Goal: Check status: Check status

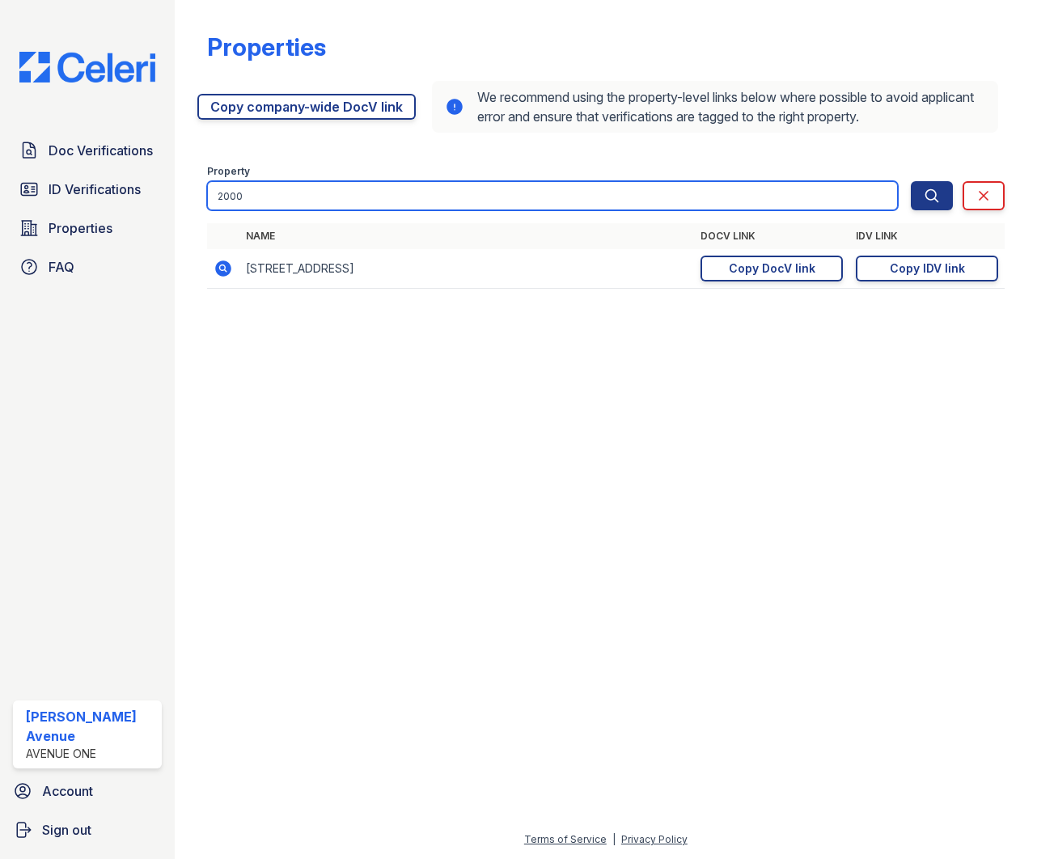
drag, startPoint x: 320, startPoint y: 199, endPoint x: 321, endPoint y: 187, distance: 12.2
click at [320, 199] on input "2000" at bounding box center [553, 195] width 692 height 29
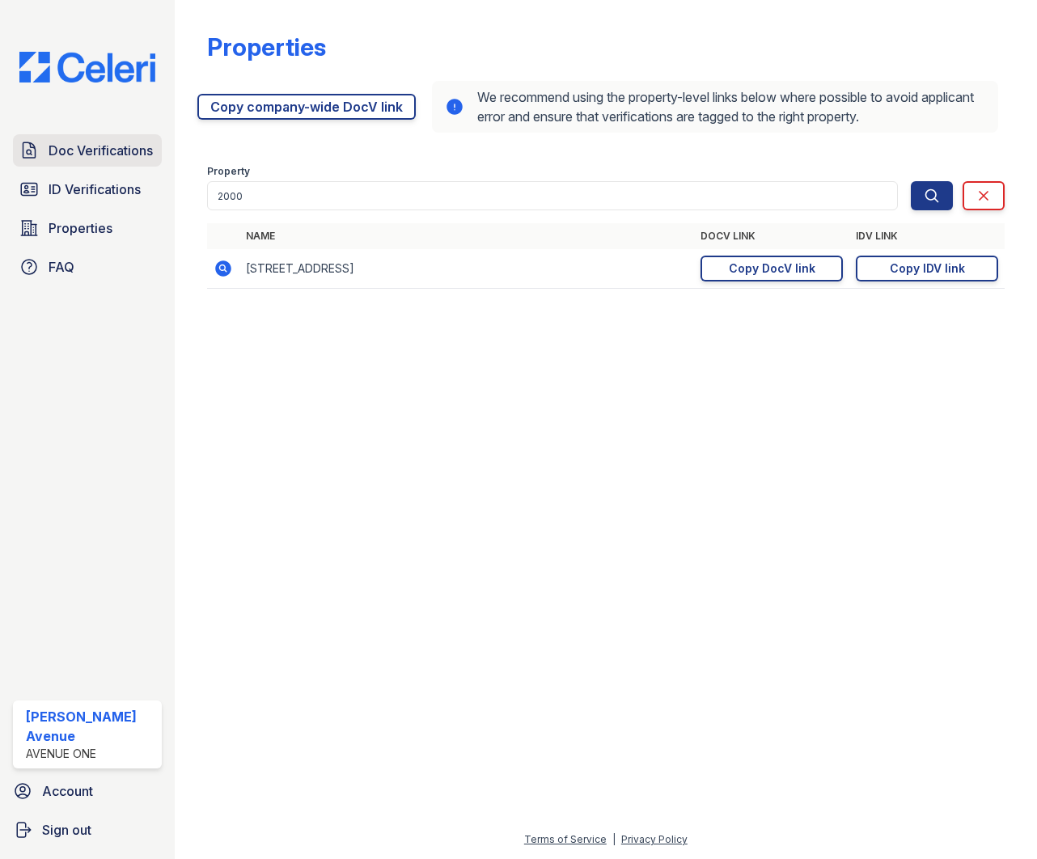
click at [101, 154] on span "Doc Verifications" at bounding box center [101, 150] width 104 height 19
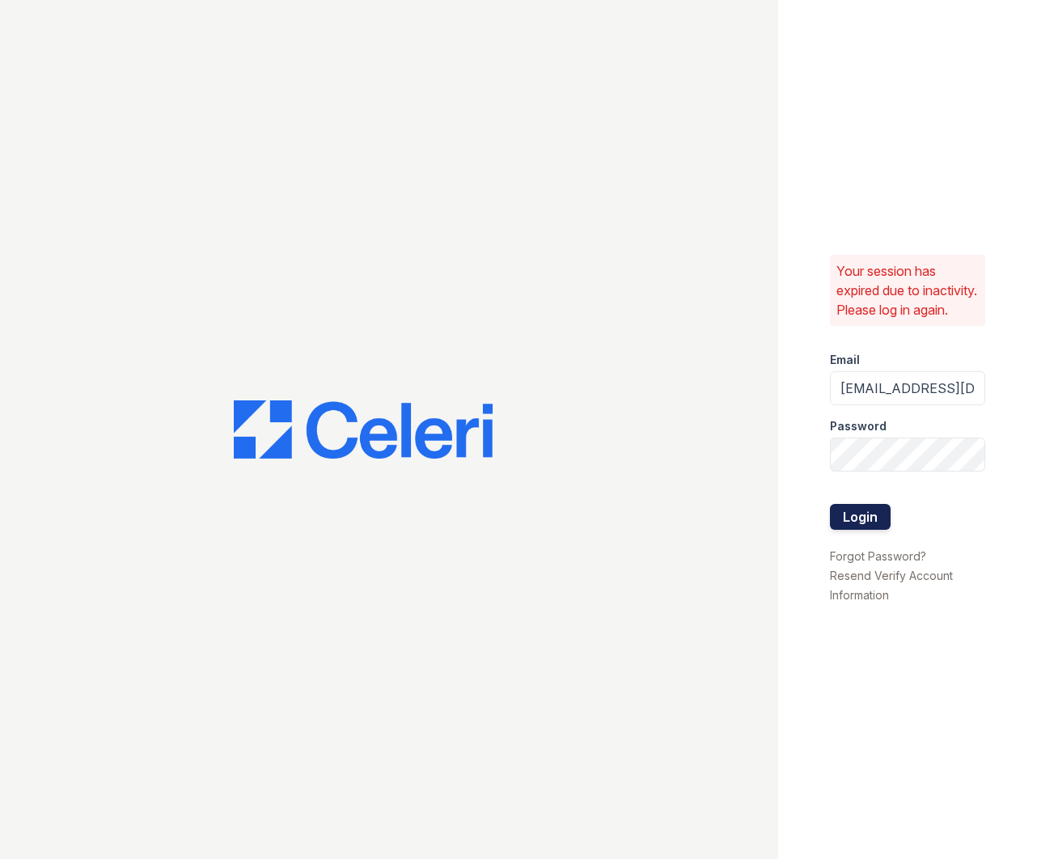
click at [852, 529] on button "Login" at bounding box center [860, 517] width 61 height 26
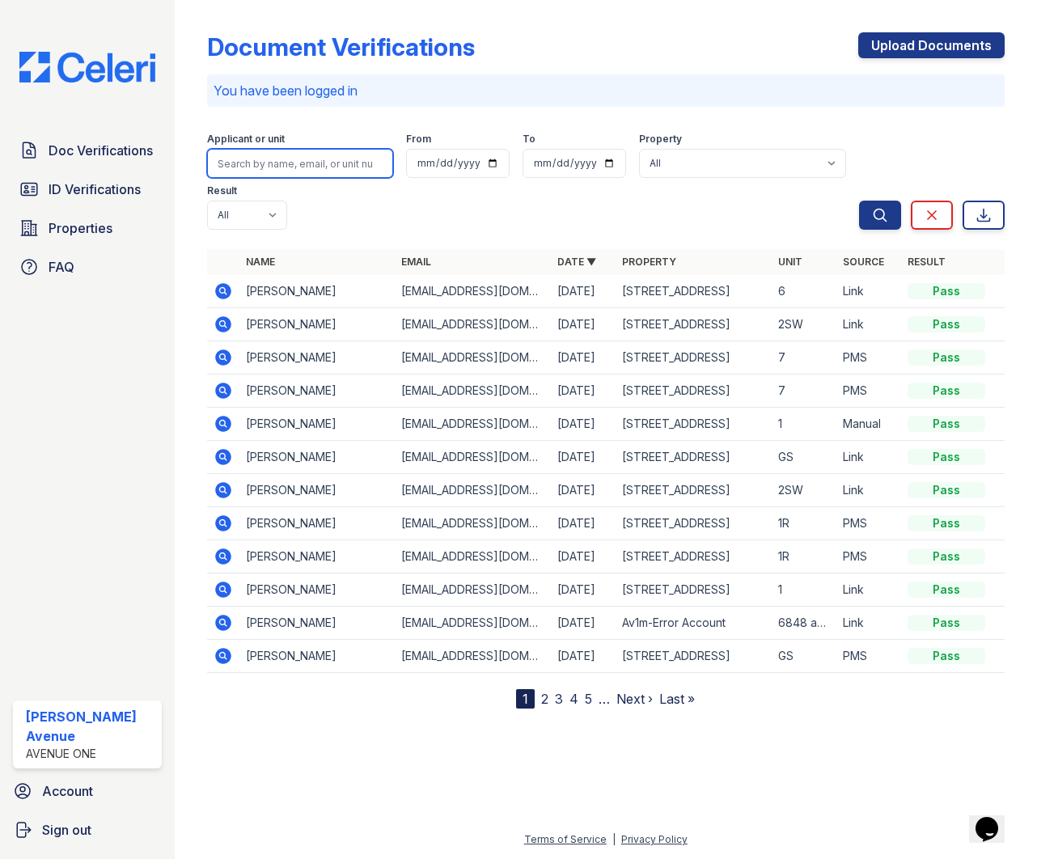
click at [291, 155] on input "search" at bounding box center [300, 163] width 187 height 29
click at [859, 201] on button "Search" at bounding box center [880, 215] width 42 height 29
type input "Cahrle"
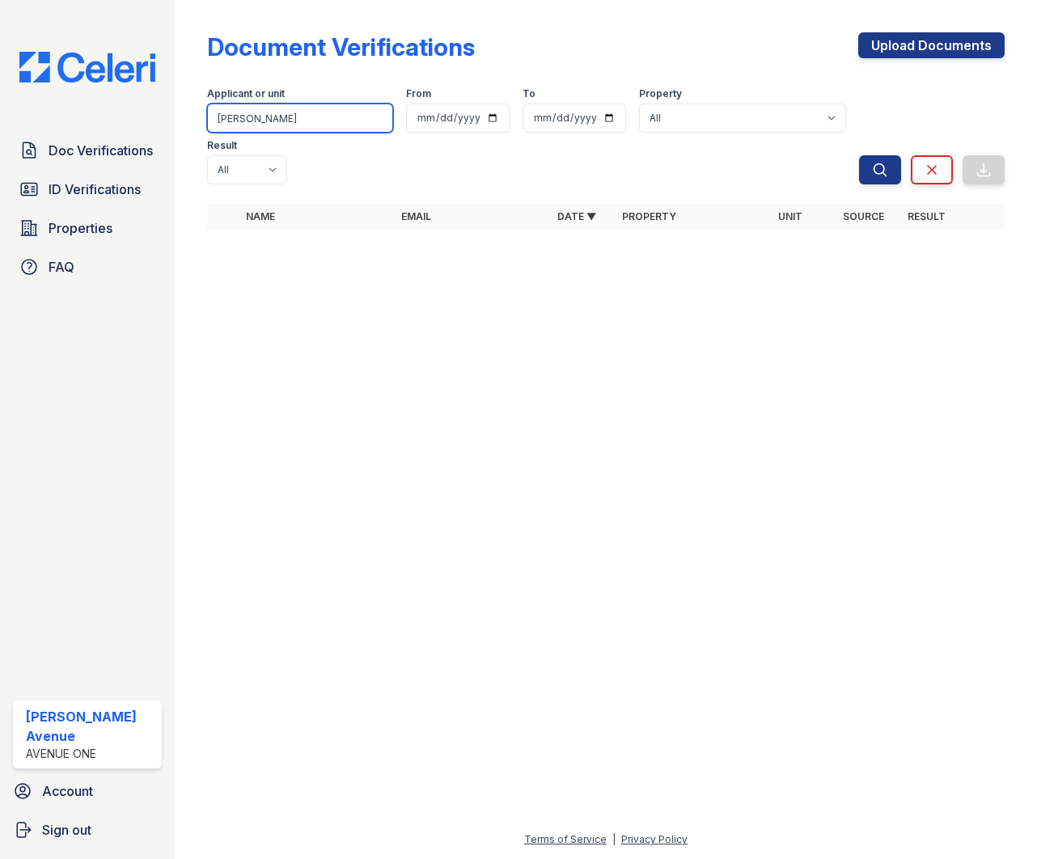
click at [267, 132] on input "Cahrles" at bounding box center [300, 118] width 187 height 29
drag, startPoint x: 268, startPoint y: 125, endPoint x: 201, endPoint y: 117, distance: 67.6
click at [201, 117] on div "Document Verifications Upload Documents Filter Applicant or unit Cahrles From T…" at bounding box center [606, 136] width 811 height 272
type input "Charles"
click at [859, 155] on button "Search" at bounding box center [880, 169] width 42 height 29
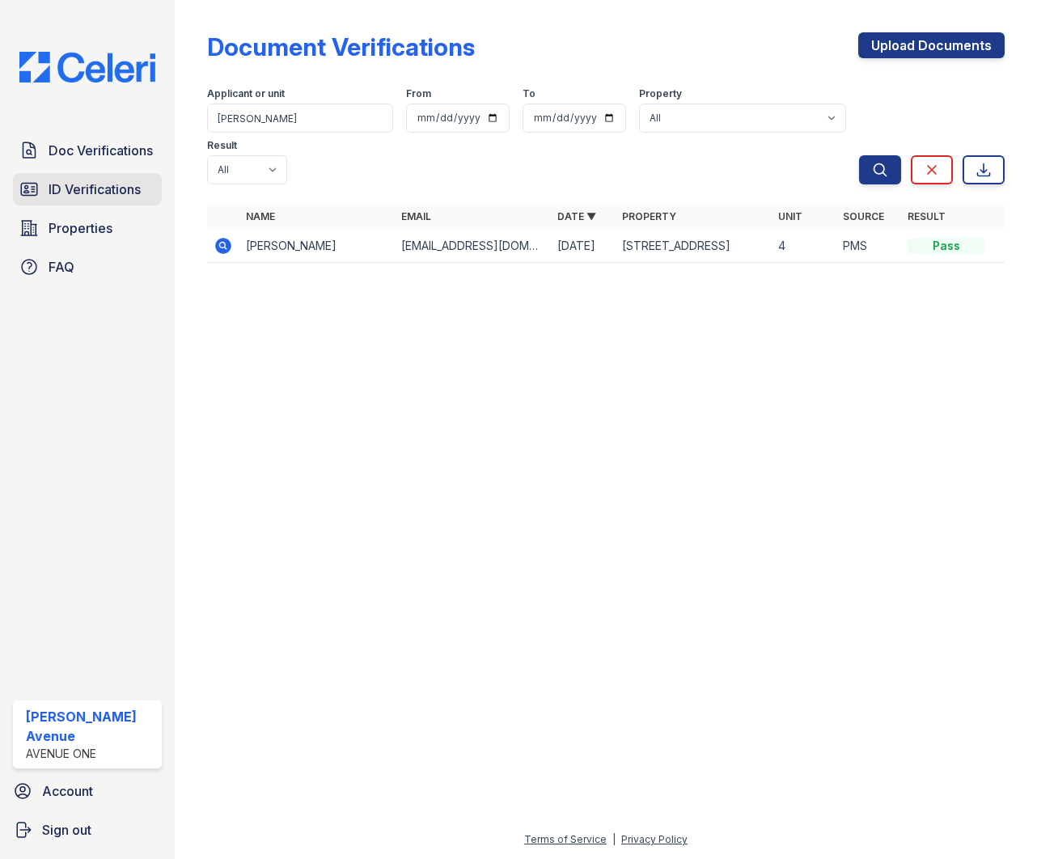
click at [111, 198] on span "ID Verifications" at bounding box center [95, 189] width 92 height 19
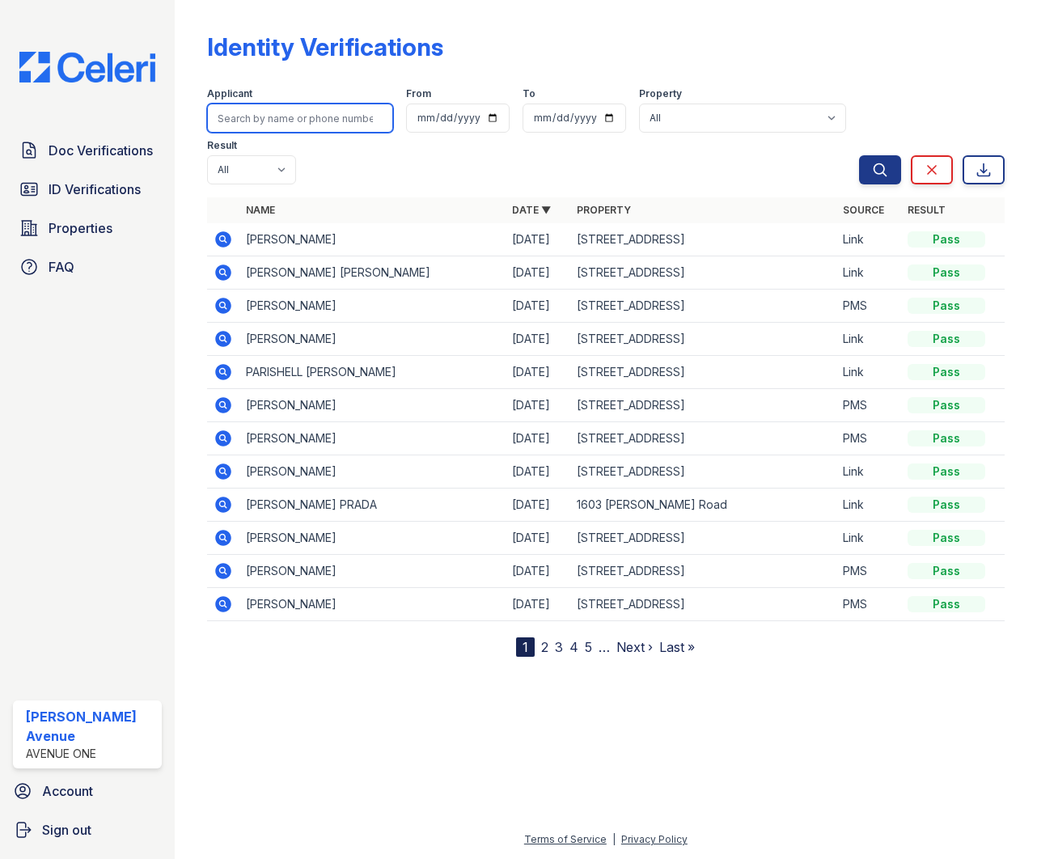
click at [293, 119] on input "search" at bounding box center [300, 118] width 187 height 29
click at [218, 236] on icon at bounding box center [223, 239] width 16 height 16
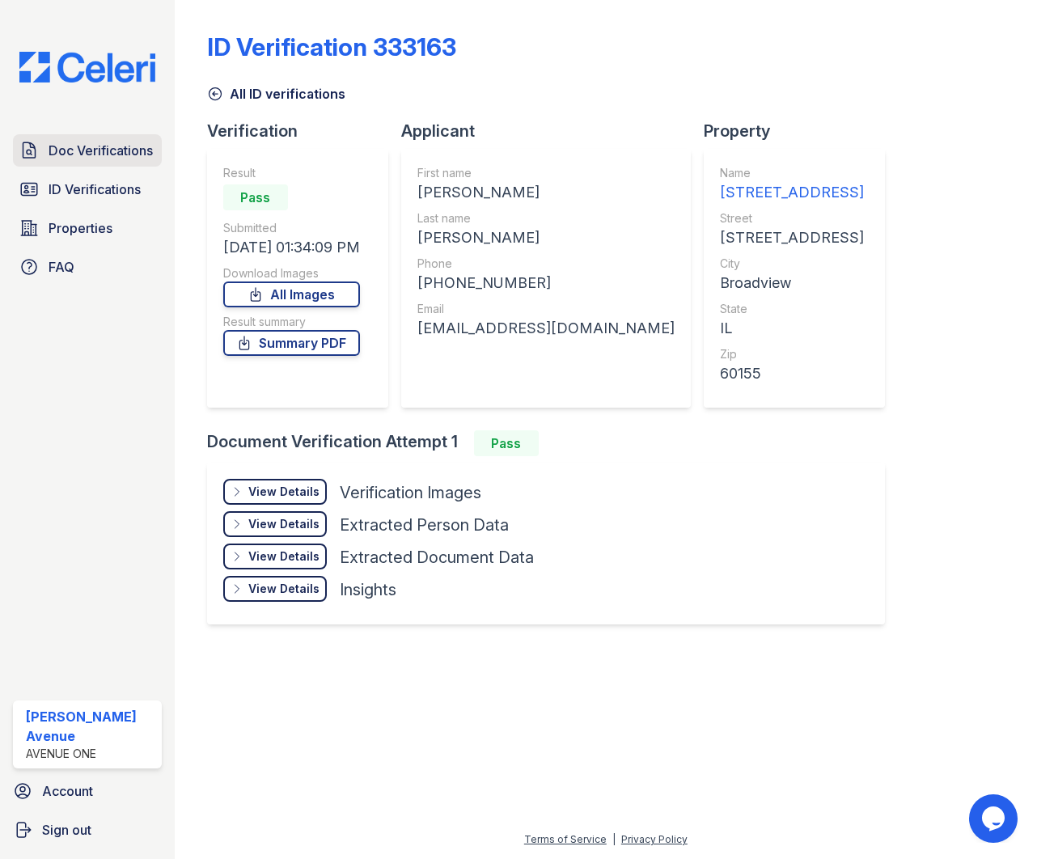
click at [119, 155] on span "Doc Verifications" at bounding box center [101, 150] width 104 height 19
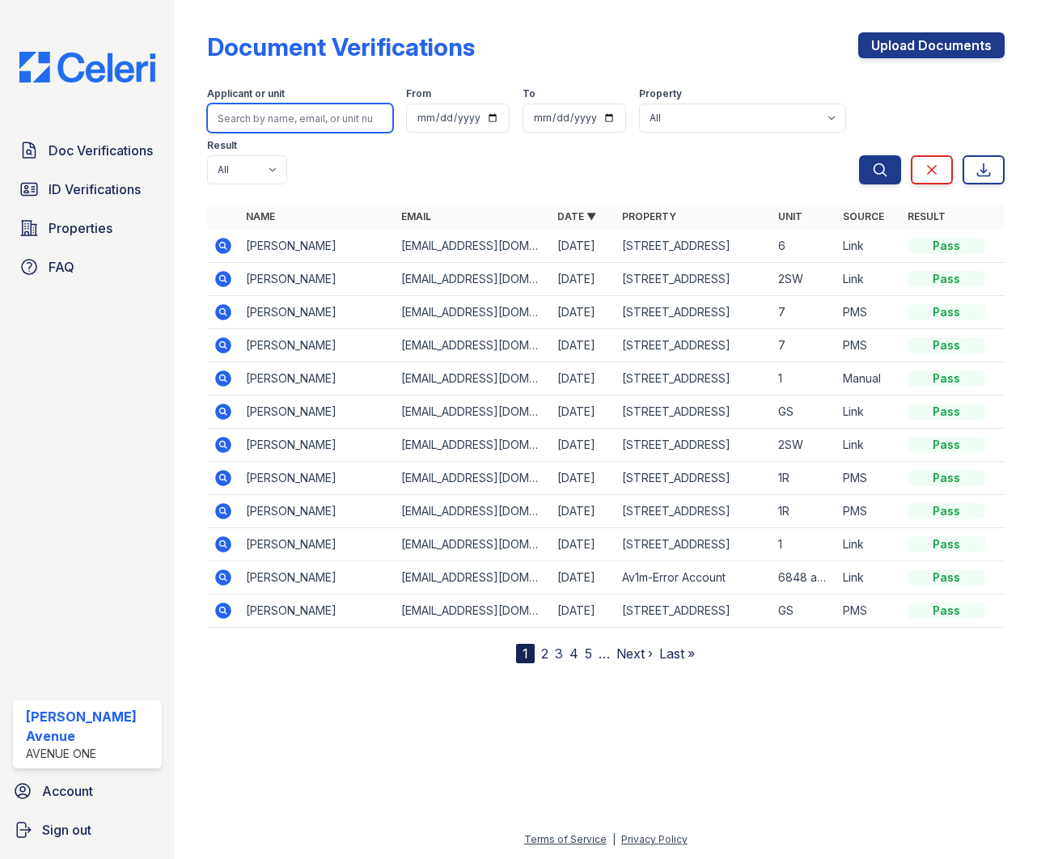
click at [286, 115] on input "search" at bounding box center [300, 118] width 187 height 29
type input "[PERSON_NAME]"
click at [859, 155] on button "Search" at bounding box center [880, 169] width 42 height 29
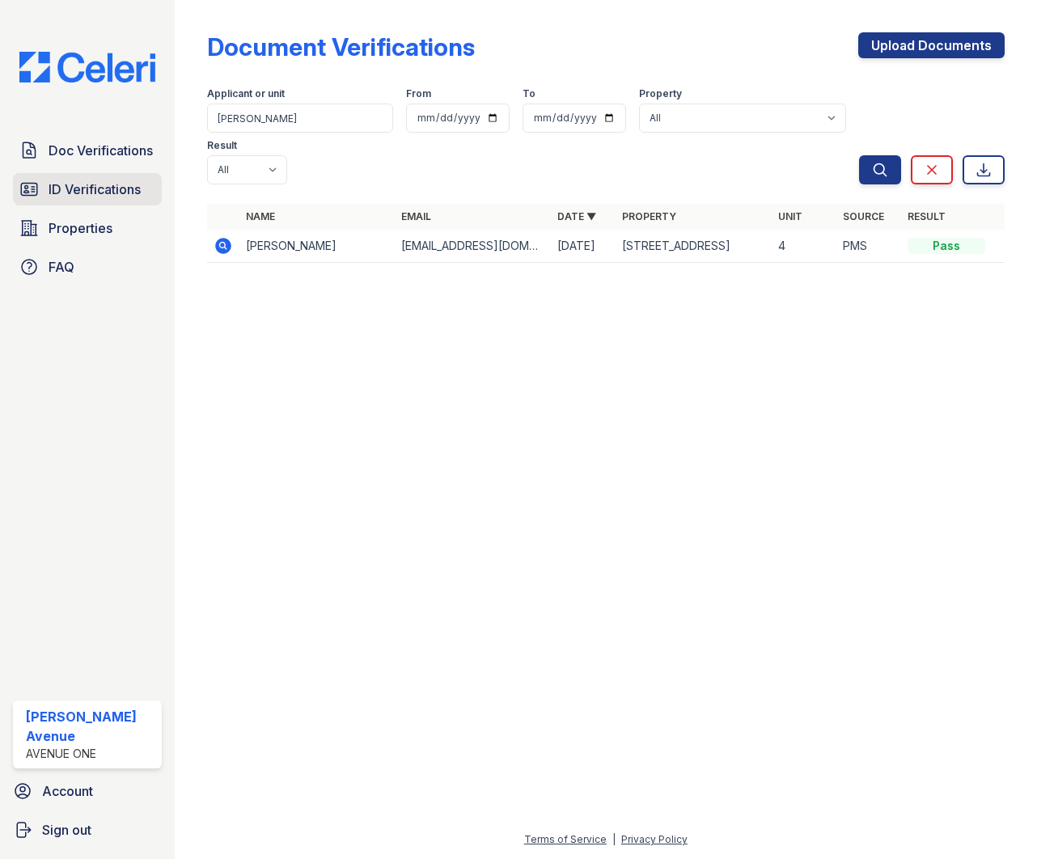
click at [111, 192] on span "ID Verifications" at bounding box center [95, 189] width 92 height 19
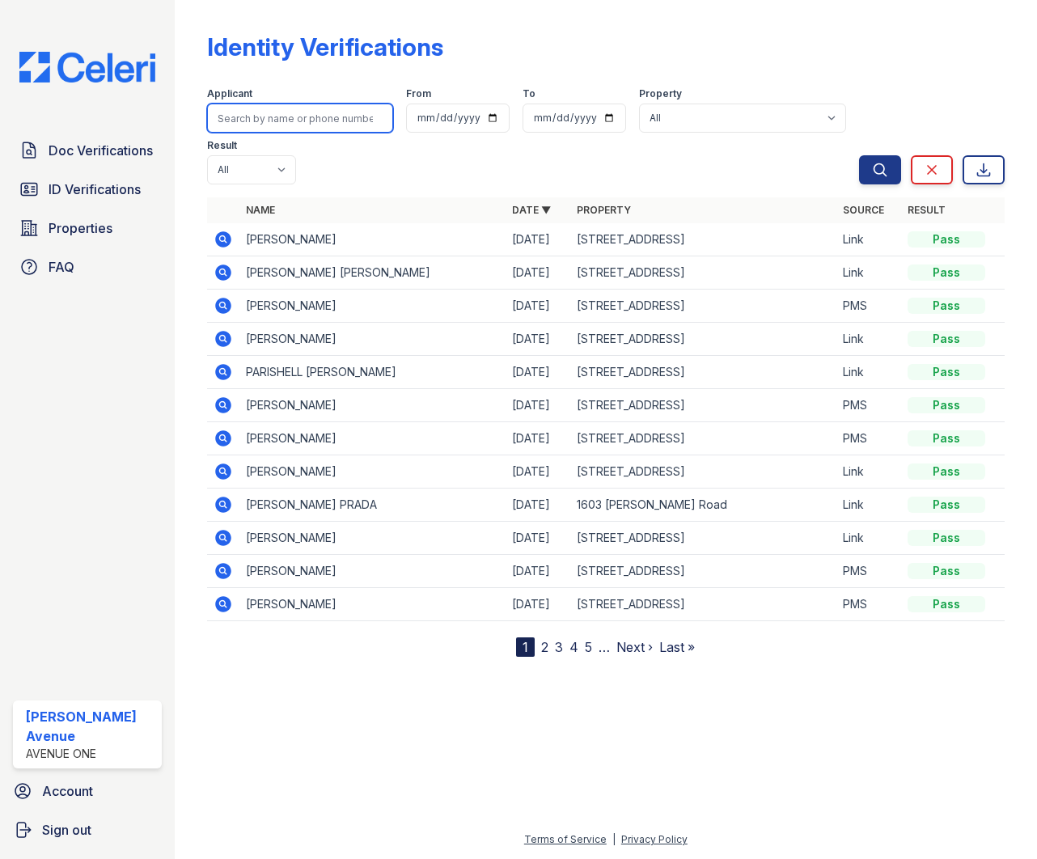
click at [285, 117] on input "search" at bounding box center [300, 118] width 187 height 29
type input "[PERSON_NAME]"
click at [859, 155] on button "Search" at bounding box center [880, 169] width 42 height 29
